Goal: Task Accomplishment & Management: Manage account settings

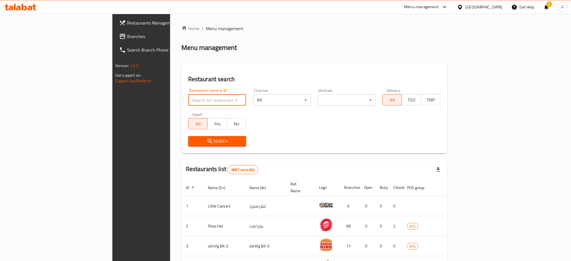
click at [188, 101] on input "search" at bounding box center [217, 99] width 58 height 11
type input "Mashawi Aldeera"
drag, startPoint x: 158, startPoint y: 139, endPoint x: 158, endPoint y: 134, distance: 4.8
click at [185, 134] on div "Search" at bounding box center [217, 141] width 65 height 17
click at [207, 140] on icon "submit" at bounding box center [210, 141] width 7 height 7
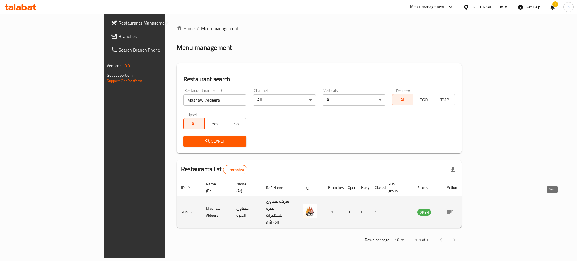
click at [457, 209] on link "enhanced table" at bounding box center [452, 212] width 10 height 7
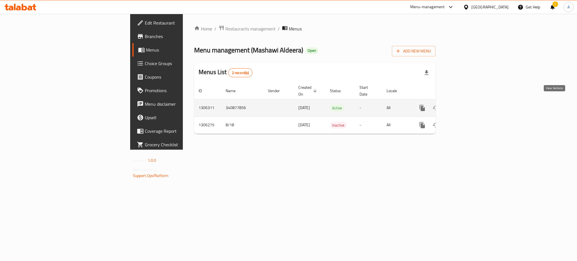
click at [466, 105] on icon "enhanced table" at bounding box center [462, 107] width 5 height 5
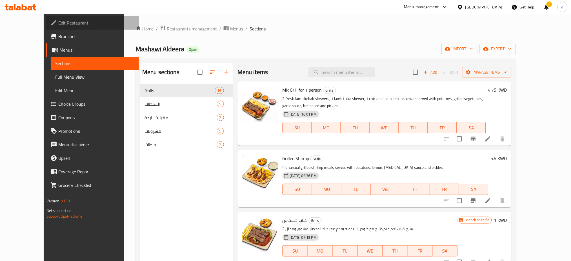
click at [58, 25] on span "Edit Restaurant" at bounding box center [96, 22] width 76 height 7
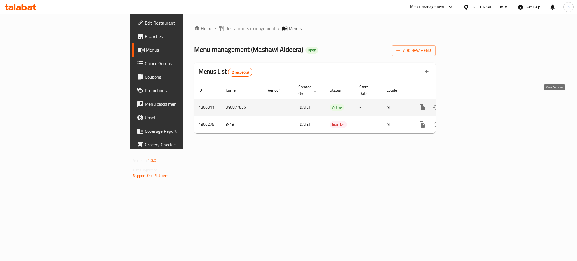
click at [466, 104] on icon "enhanced table" at bounding box center [463, 107] width 7 height 7
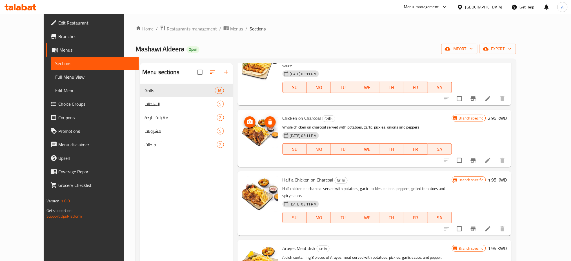
scroll to position [759, 0]
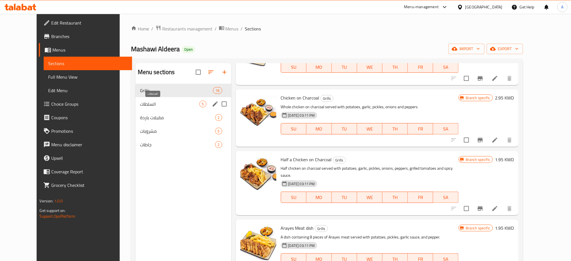
click at [140, 103] on span "السلطات" at bounding box center [169, 104] width 59 height 7
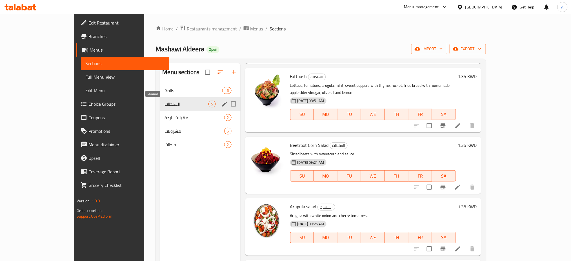
scroll to position [61, 0]
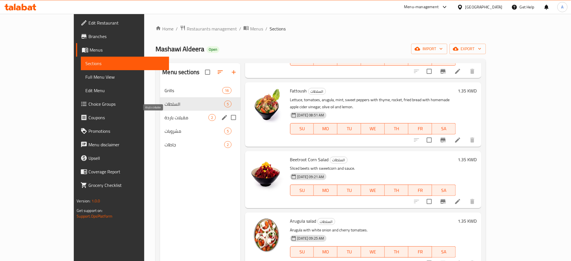
click at [165, 117] on span "مقبلات باردة" at bounding box center [187, 117] width 44 height 7
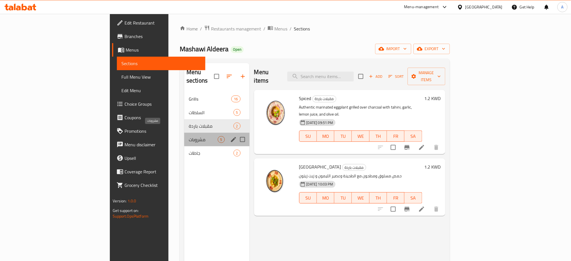
click at [189, 136] on span "مشروبات" at bounding box center [203, 139] width 29 height 7
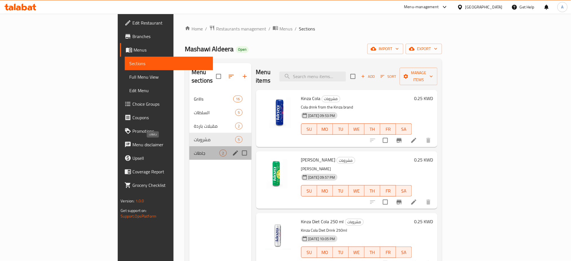
click at [194, 150] on span "جاطات" at bounding box center [207, 153] width 26 height 7
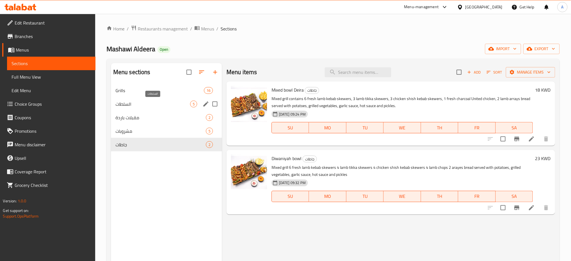
click at [151, 103] on span "السلطات" at bounding box center [153, 104] width 75 height 7
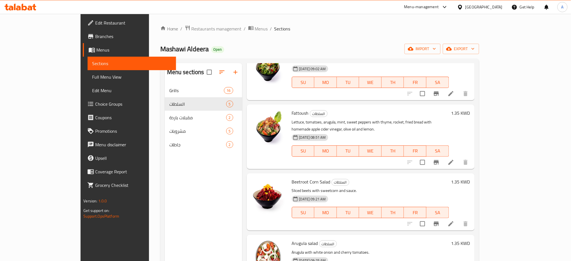
scroll to position [61, 0]
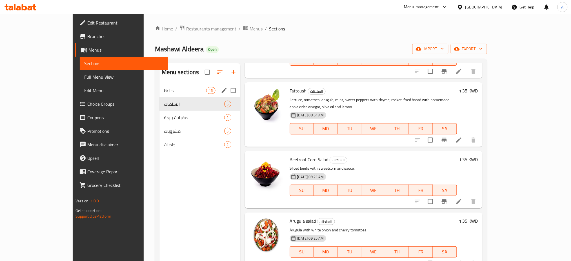
click at [159, 85] on div "Grills 16" at bounding box center [199, 91] width 81 height 14
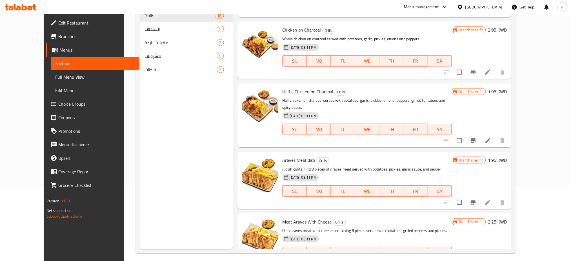
scroll to position [79, 0]
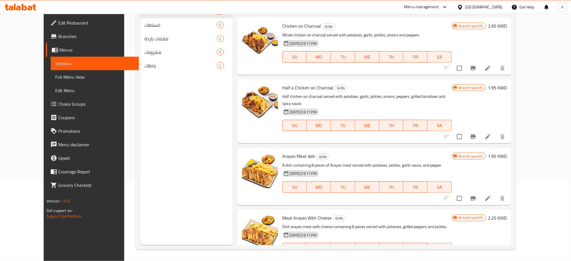
click at [58, 24] on span "Edit Restaurant" at bounding box center [96, 22] width 76 height 7
